Goal: Use online tool/utility: Utilize a website feature to perform a specific function

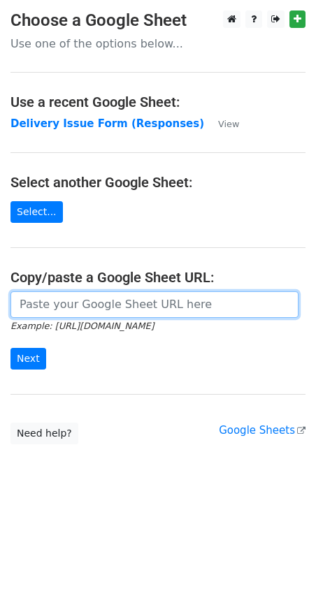
click at [84, 291] on input "url" at bounding box center [154, 304] width 288 height 27
paste input "https://docs.google.com/spreadsheets/d/1qQHD5SoE2zCQxW73jNxLPRujqbOdsJS1upL9tDW…"
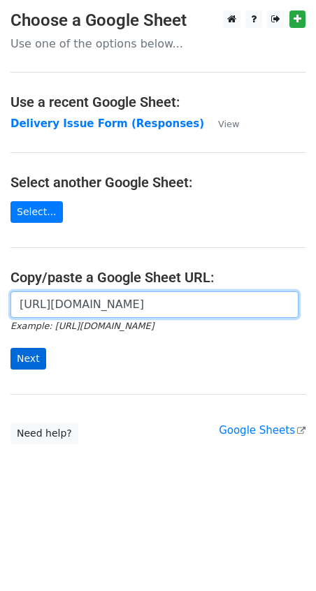
type input "https://docs.google.com/spreadsheets/d/1qQHD5SoE2zCQxW73jNxLPRujqbOdsJS1upL9tDW…"
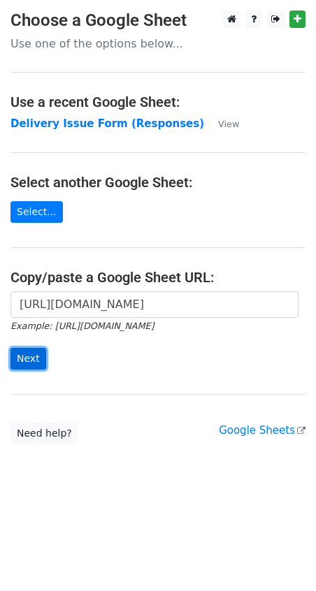
click at [33, 357] on input "Next" at bounding box center [28, 359] width 36 height 22
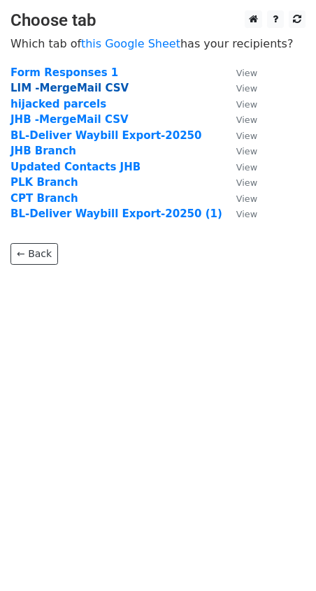
click at [94, 88] on strong "LIM -MergeMail CSV" at bounding box center [69, 88] width 118 height 13
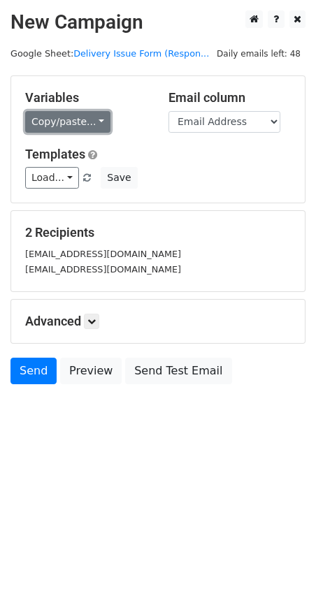
click at [99, 115] on link "Copy/paste..." at bounding box center [67, 122] width 85 height 22
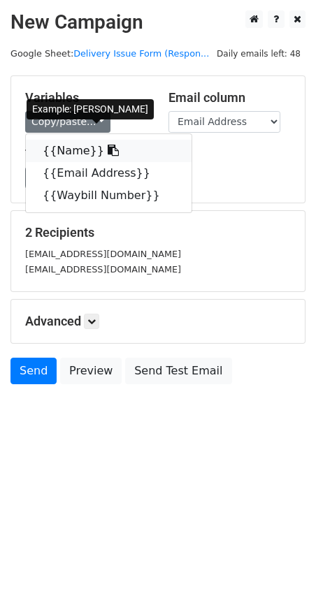
click at [73, 155] on link "{{Name}}" at bounding box center [108, 151] width 165 height 22
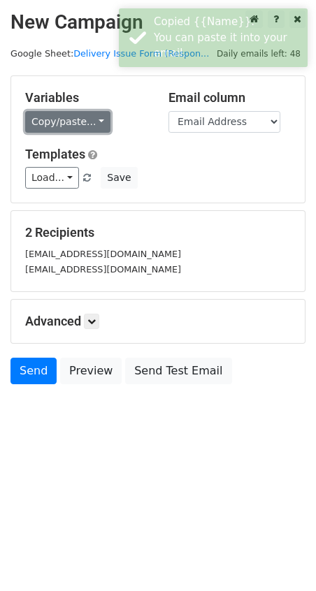
click at [98, 119] on link "Copy/paste..." at bounding box center [67, 122] width 85 height 22
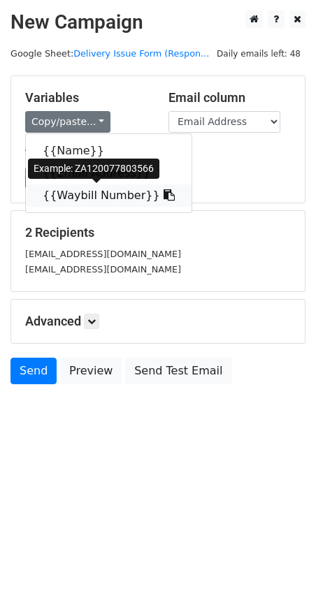
click at [61, 192] on link "{{Waybill Number}}" at bounding box center [108, 195] width 165 height 22
